Goal: Information Seeking & Learning: Learn about a topic

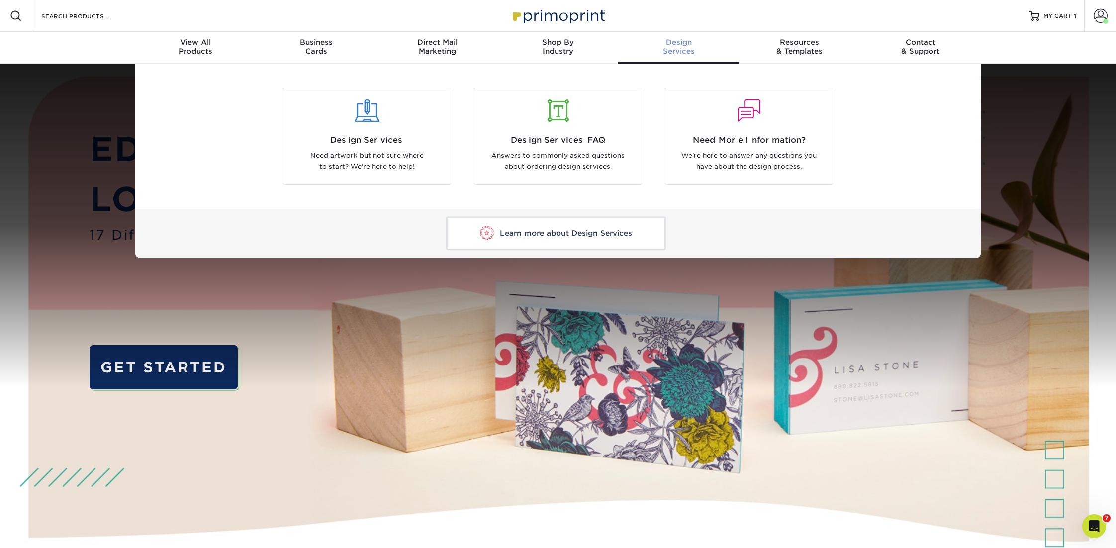
click at [681, 34] on link "Design Services" at bounding box center [678, 48] width 121 height 32
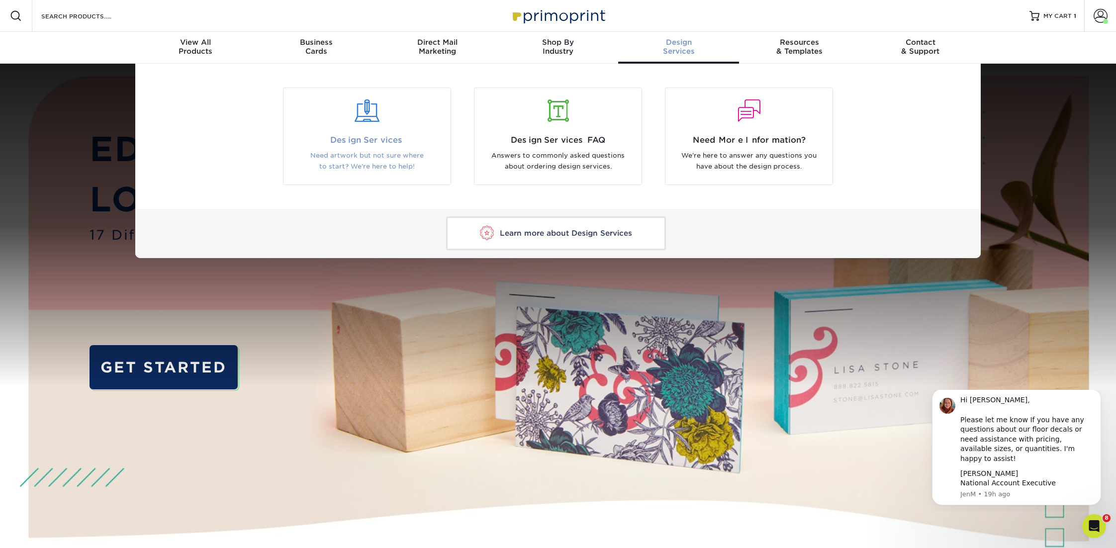
click at [378, 127] on div at bounding box center [366, 117] width 167 height 34
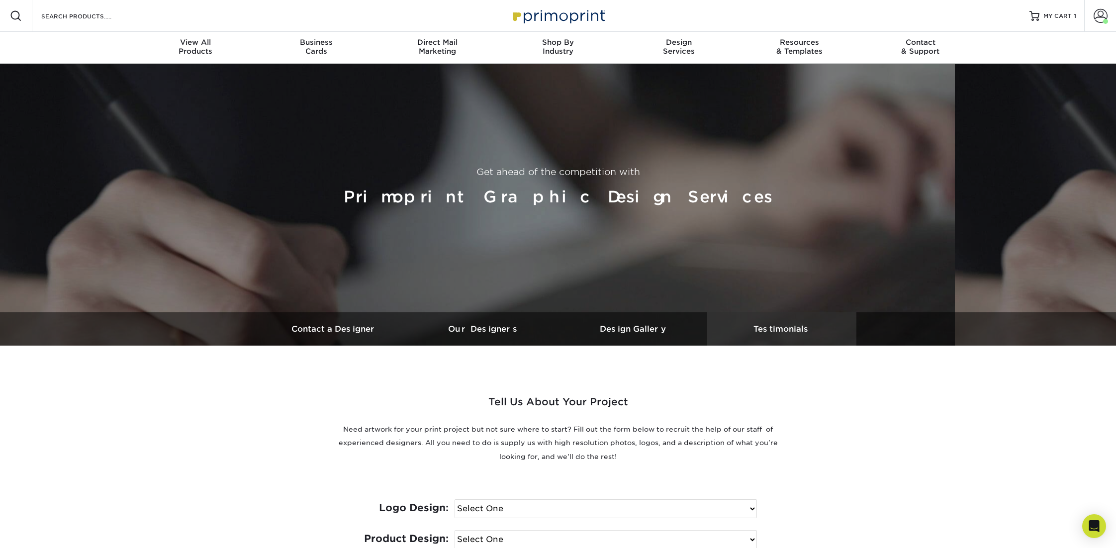
click at [763, 321] on link "Testimonials" at bounding box center [781, 328] width 149 height 33
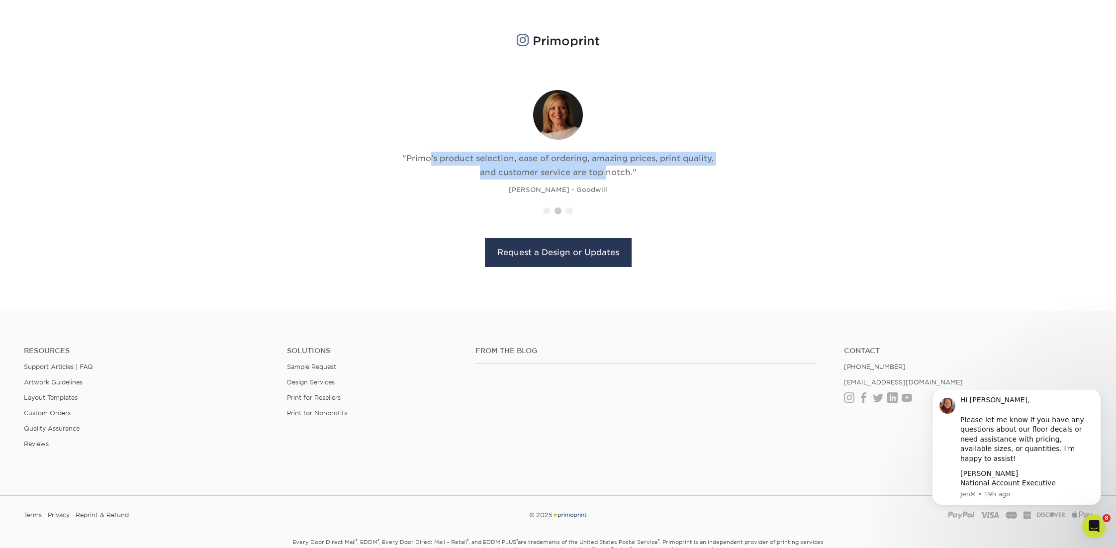
drag, startPoint x: 403, startPoint y: 158, endPoint x: 581, endPoint y: 165, distance: 178.7
click at [581, 166] on div ""Primo’s product selection, ease of ordering, amazing prices, print quality, an…" at bounding box center [558, 166] width 324 height 28
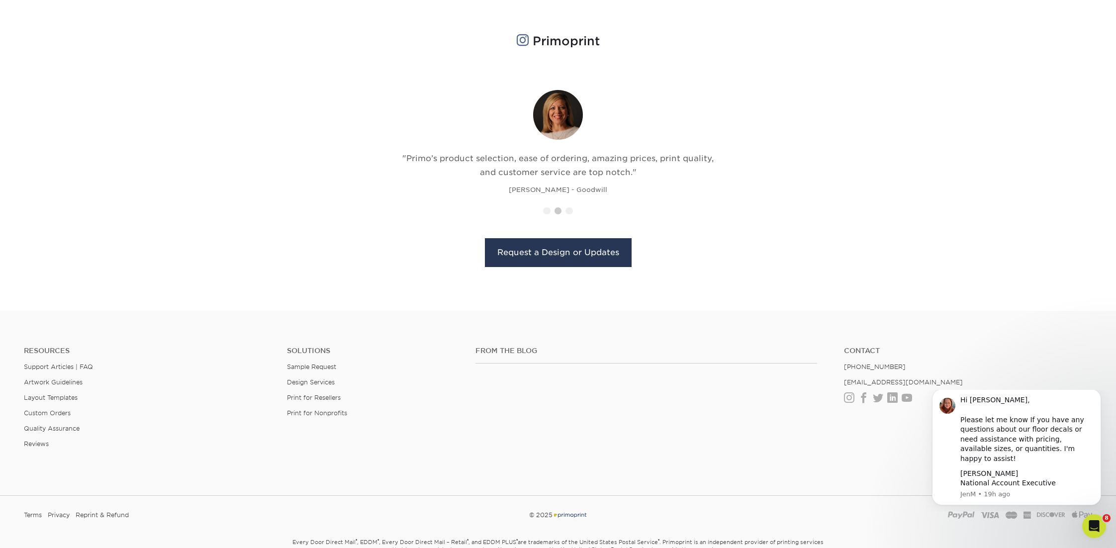
click at [638, 187] on div ""Primo’s product selection, ease of ordering, amazing prices, print quality, an…" at bounding box center [558, 142] width 324 height 105
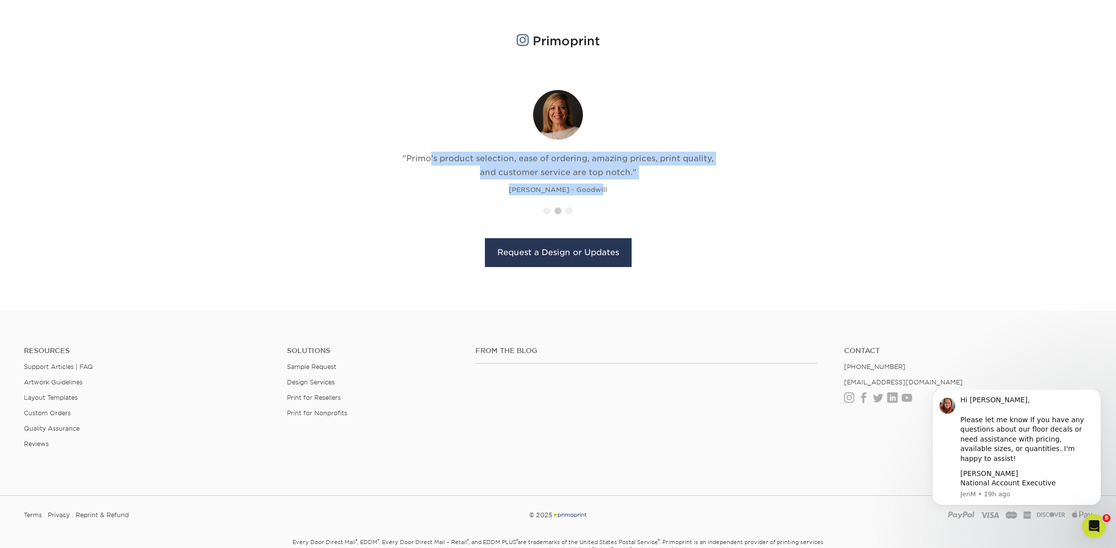
drag, startPoint x: 604, startPoint y: 187, endPoint x: 398, endPoint y: 155, distance: 208.9
click at [398, 155] on div ""Primo’s product selection, ease of ordering, amazing prices, print quality, an…" at bounding box center [558, 142] width 324 height 105
copy div ""Primo’s product selection, ease of ordering, amazing prices, print quality, an…"
click at [0, 0] on img at bounding box center [0, 0] width 0 height 0
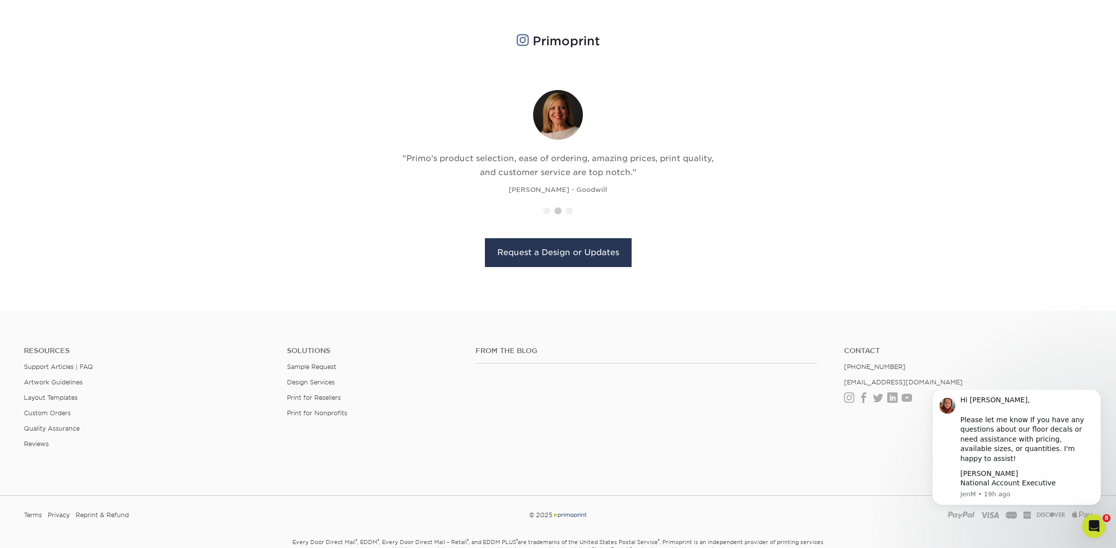
click at [549, 208] on li at bounding box center [546, 210] width 7 height 7
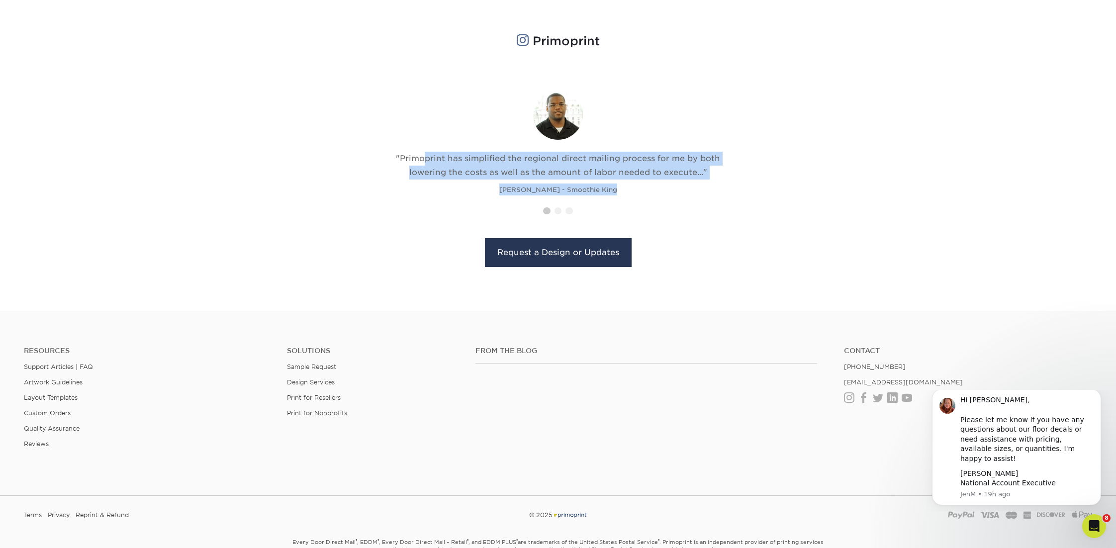
drag, startPoint x: 628, startPoint y: 187, endPoint x: 398, endPoint y: 156, distance: 231.9
click at [398, 156] on div ""Primoprint has simplified the regional direct mailing process for me by both l…" at bounding box center [558, 142] width 324 height 105
copy div ""Primoprint has simplified the regional direct mailing process for me by both l…"
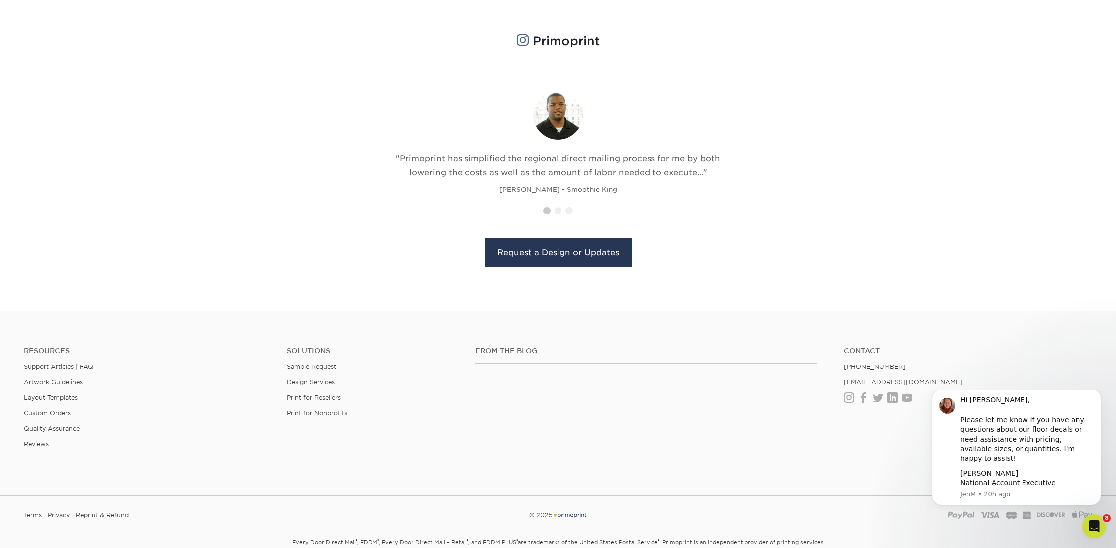
click at [553, 208] on ol at bounding box center [557, 216] width 33 height 19
click at [555, 208] on li at bounding box center [557, 210] width 7 height 7
click at [569, 208] on li at bounding box center [568, 210] width 7 height 7
drag, startPoint x: 631, startPoint y: 186, endPoint x: 408, endPoint y: 158, distance: 225.0
click at [408, 158] on div ""You guys have great pricing on Spot UV. And I keep coming back to you because …" at bounding box center [558, 142] width 324 height 105
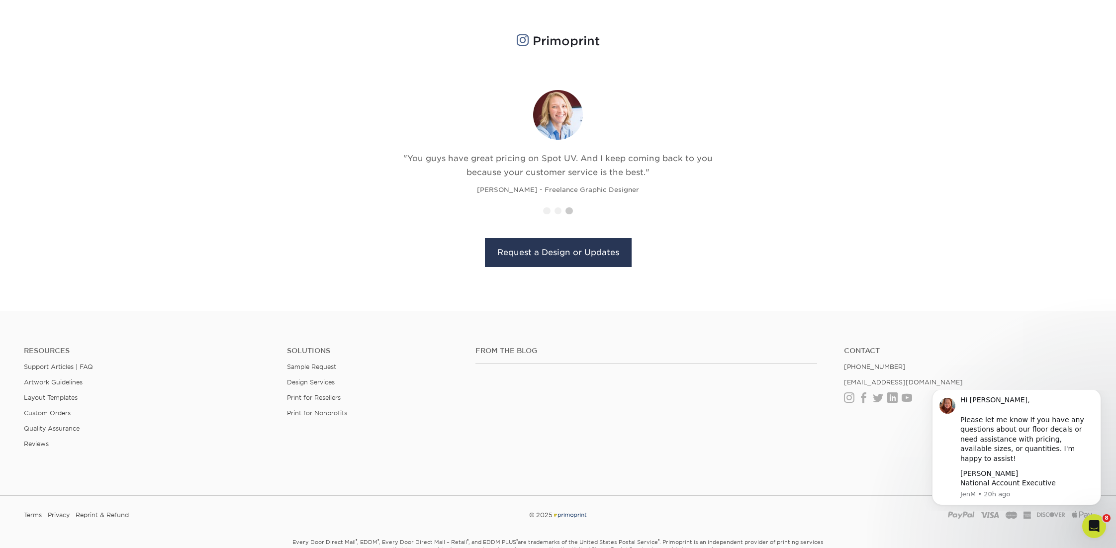
copy div "You guys have great pricing on Spot UV. And I keep coming back to you because y…"
